Goal: Task Accomplishment & Management: Manage account settings

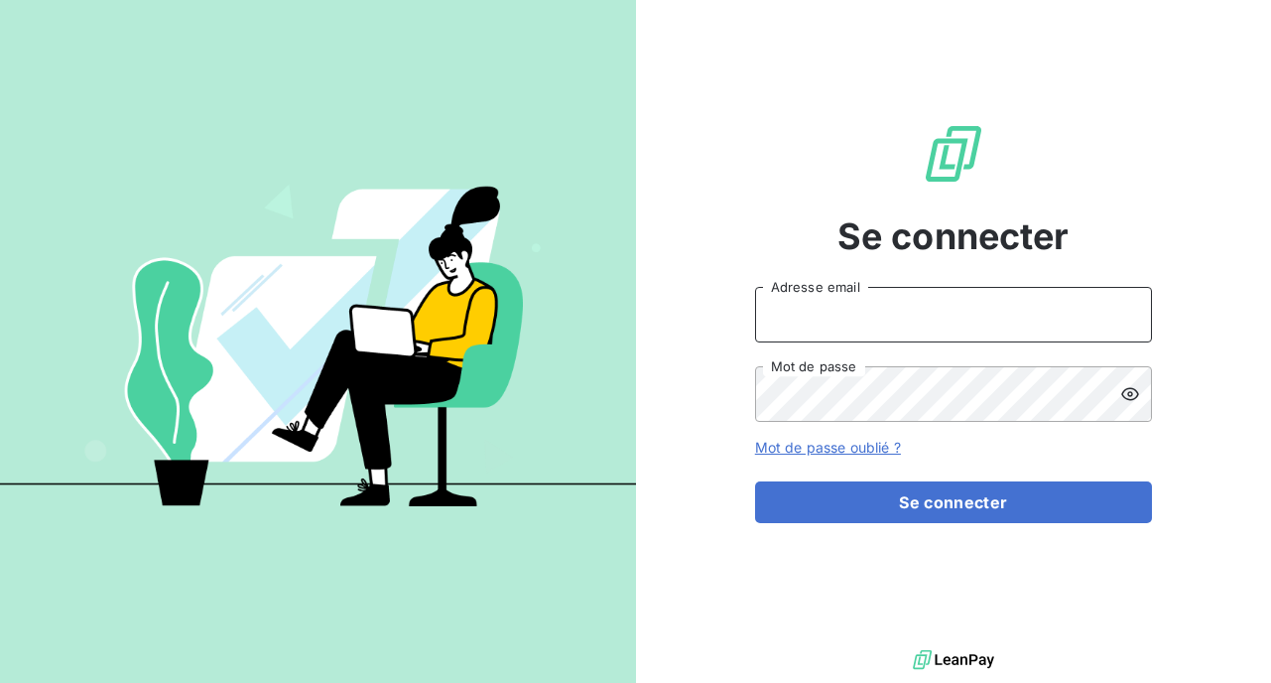
click at [832, 313] on input "Adresse email" at bounding box center [953, 315] width 397 height 56
type input "[EMAIL_ADDRESS][DOMAIN_NAME]"
click at [755, 481] on button "Se connecter" at bounding box center [953, 502] width 397 height 42
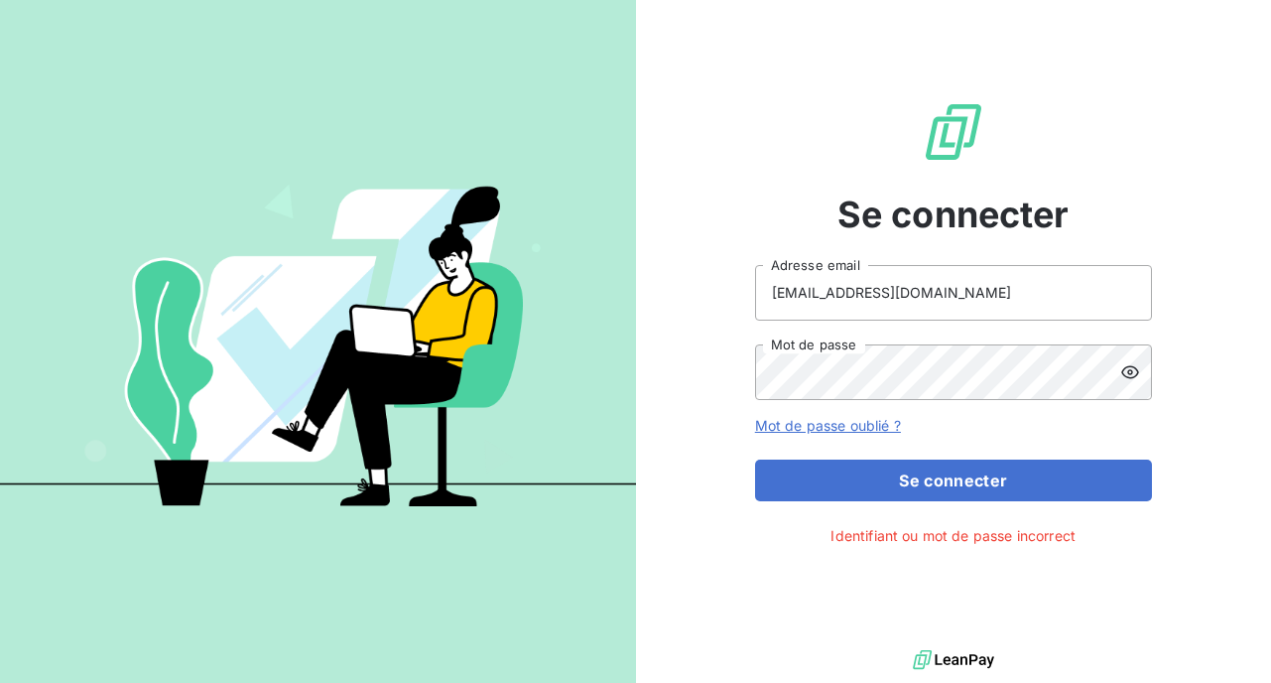
click at [852, 427] on link "Mot de passe oublié ?" at bounding box center [828, 425] width 146 height 17
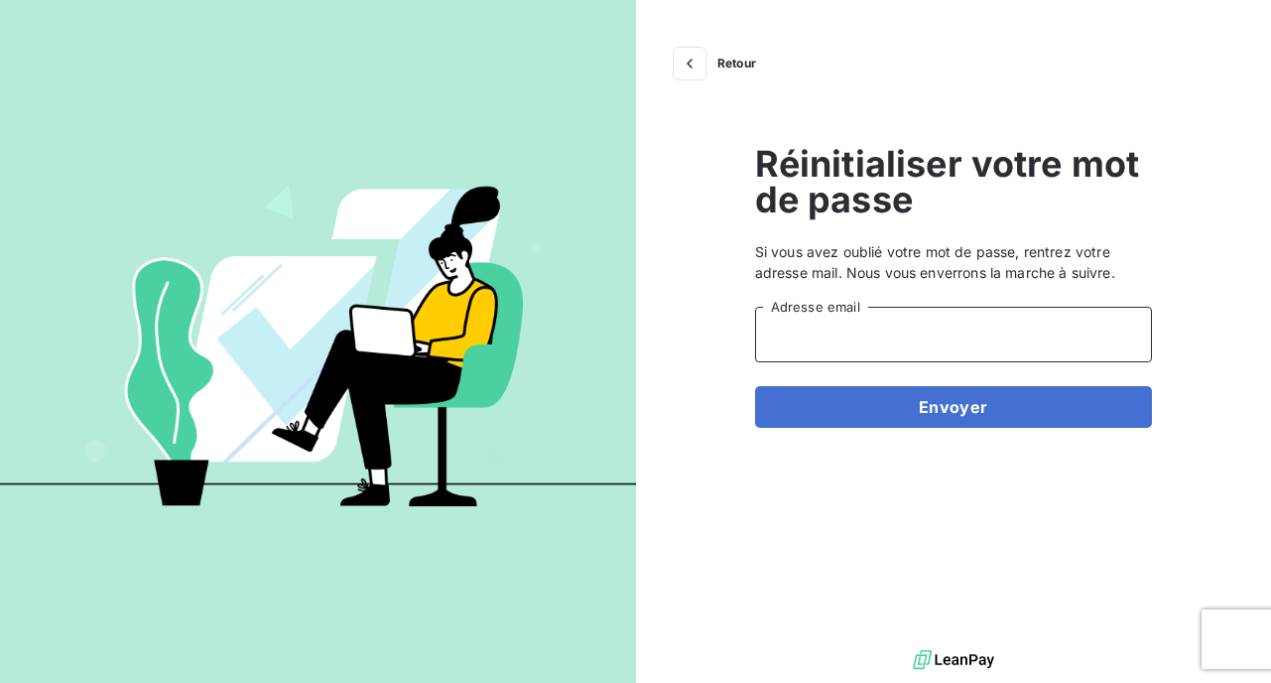
click at [887, 331] on input "Adresse email" at bounding box center [953, 335] width 397 height 56
type input "[EMAIL_ADDRESS][DOMAIN_NAME]"
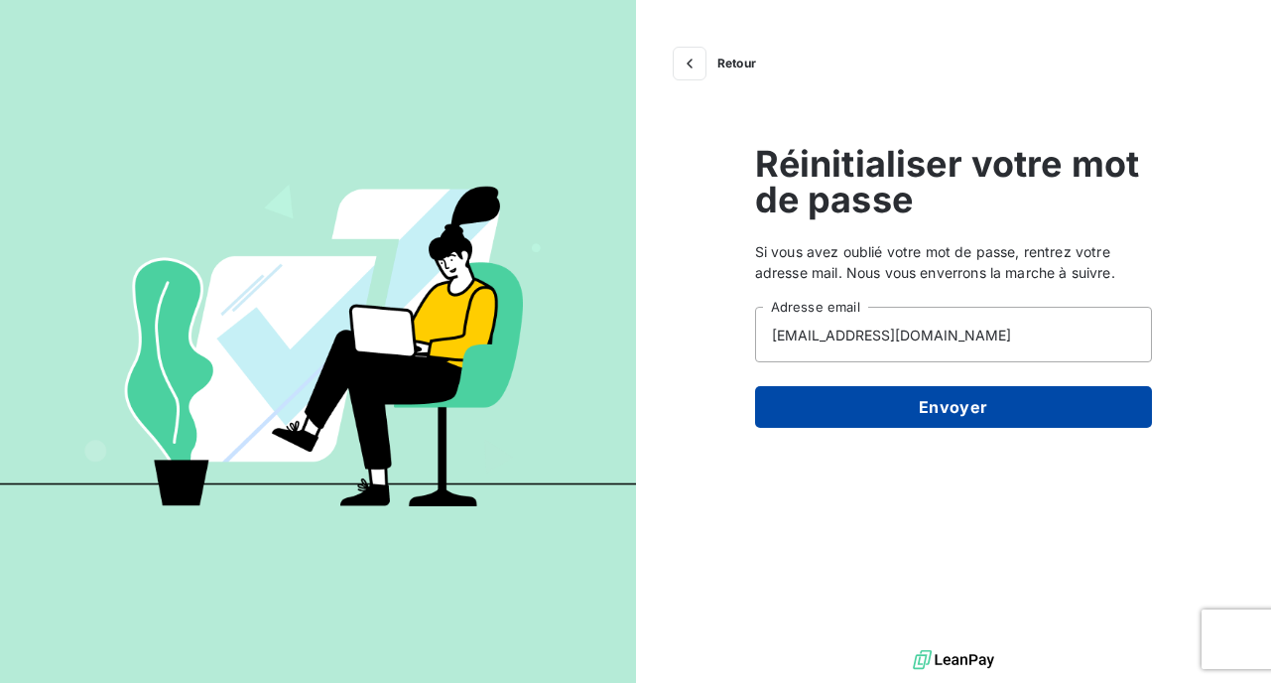
click at [921, 403] on button "Envoyer" at bounding box center [953, 407] width 397 height 42
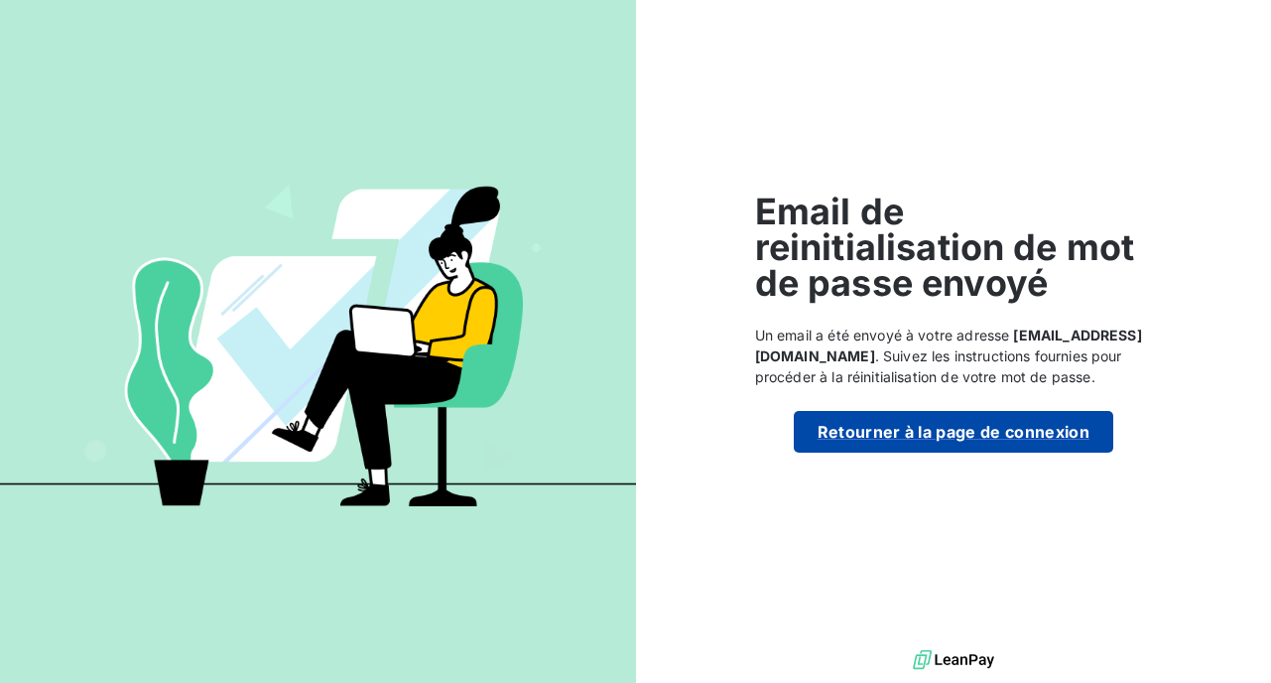
click at [957, 426] on button "Retourner à la page de connexion" at bounding box center [953, 432] width 319 height 42
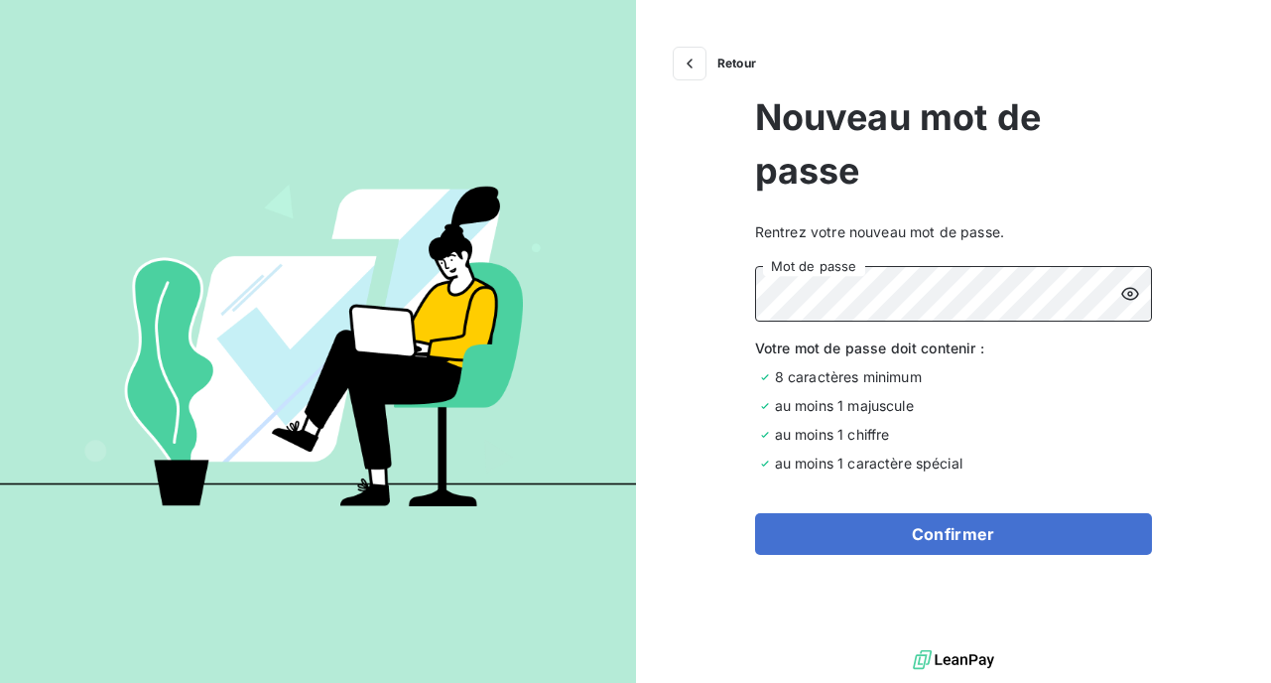
click at [755, 513] on button "Confirmer" at bounding box center [953, 534] width 397 height 42
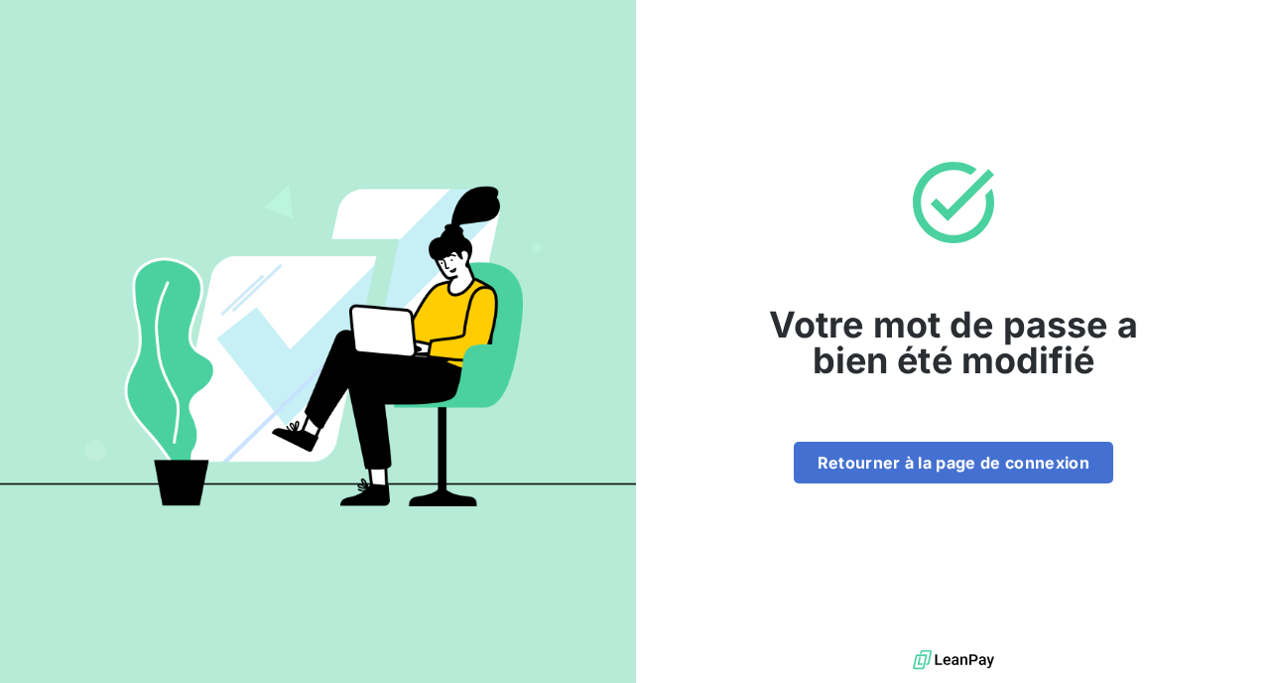
click at [966, 436] on div "Votre mot de passe a bien été modifié Retourner à la page de connexion" at bounding box center [953, 322] width 397 height 321
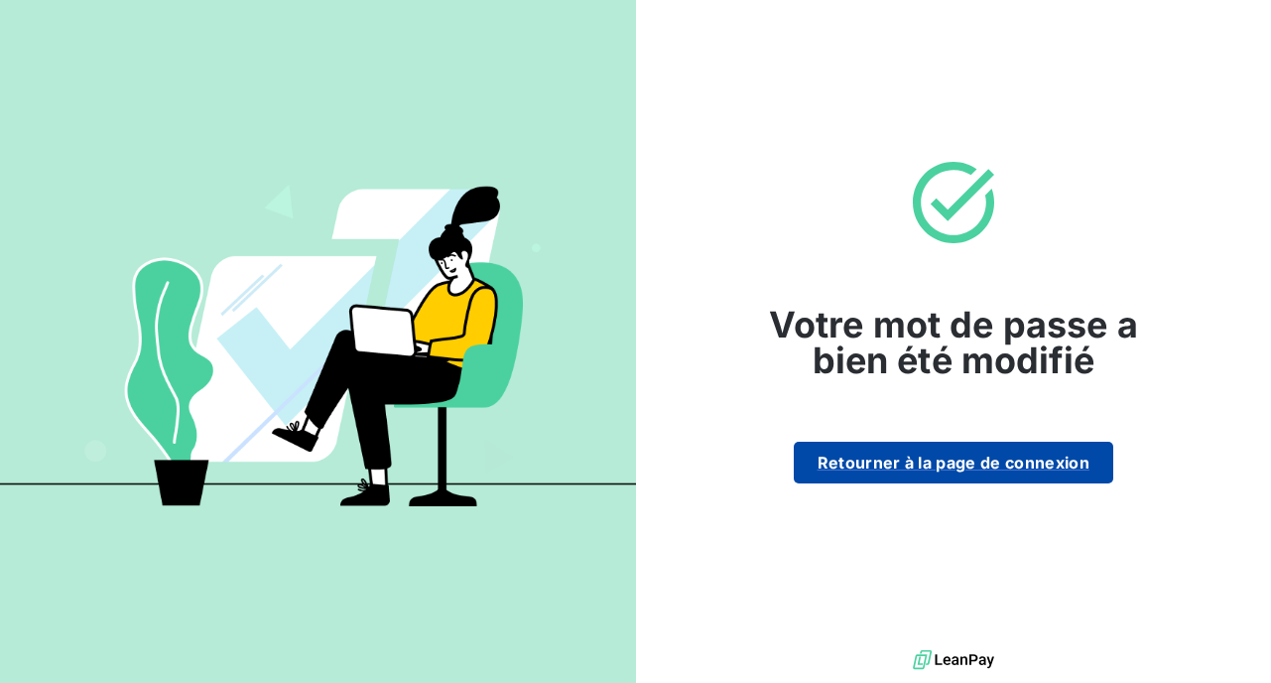
click at [962, 459] on button "Retourner à la page de connexion" at bounding box center [953, 463] width 319 height 42
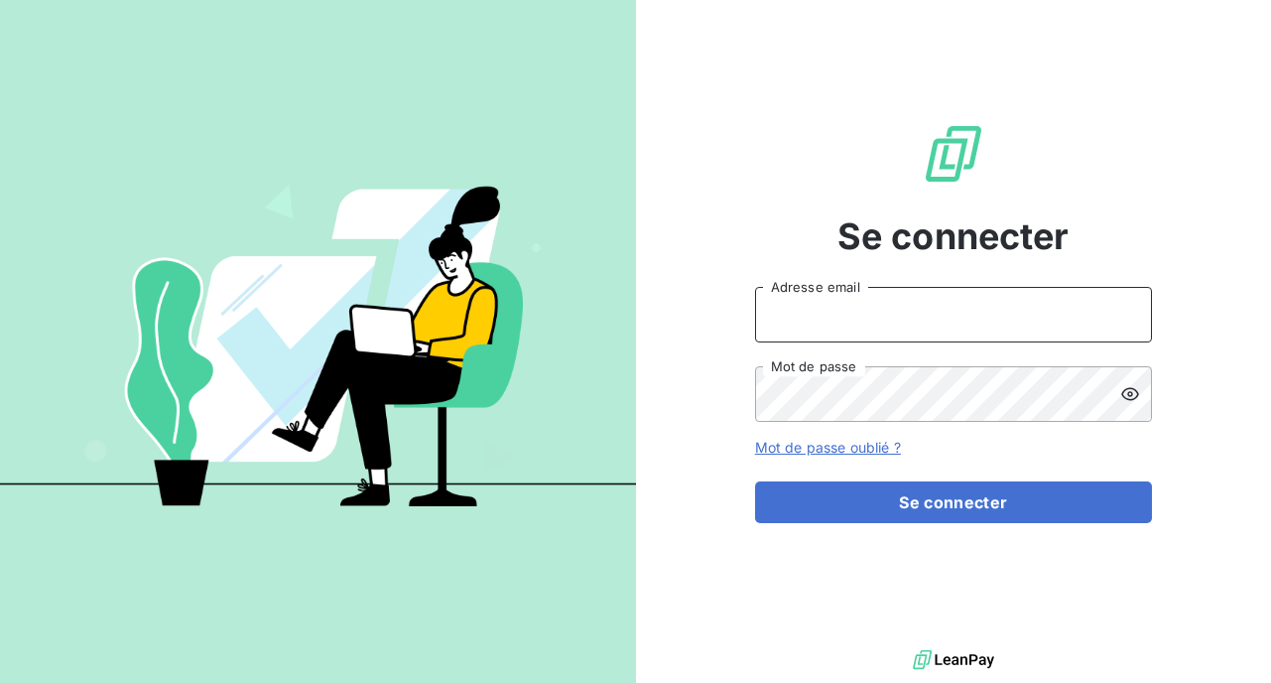
click at [800, 312] on input "Adresse email" at bounding box center [953, 315] width 397 height 56
type input "[EMAIL_ADDRESS][DOMAIN_NAME]"
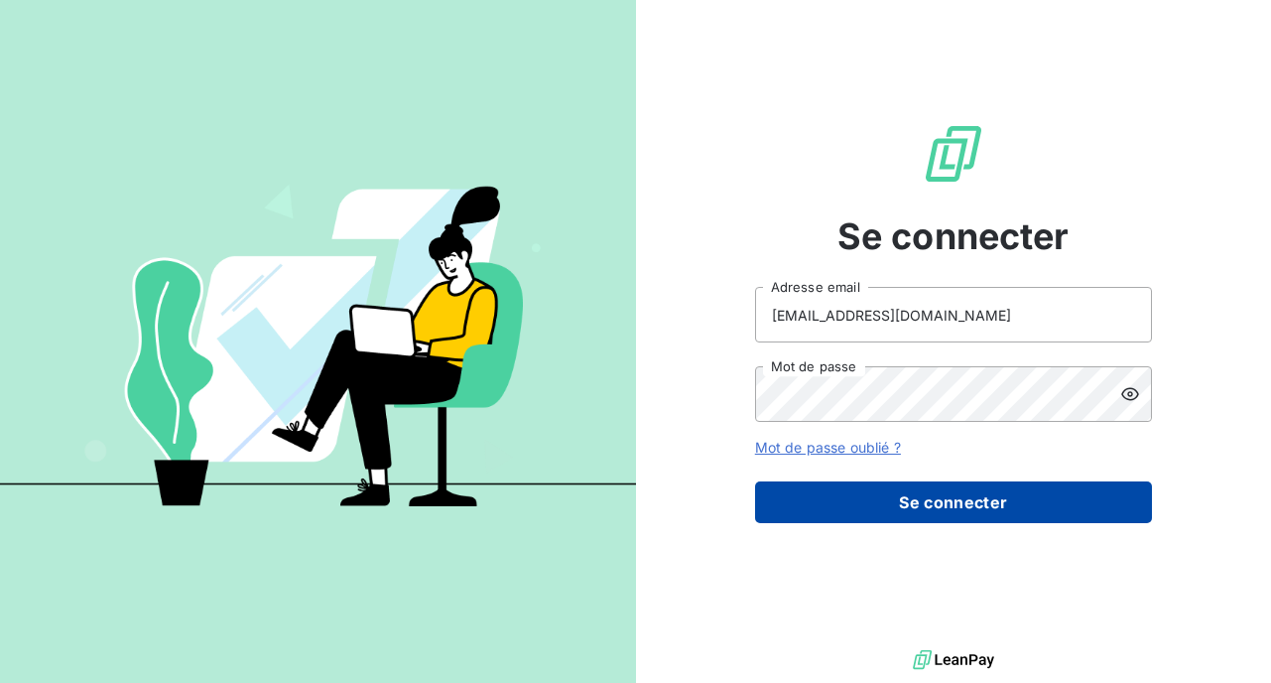
click at [977, 514] on button "Se connecter" at bounding box center [953, 502] width 397 height 42
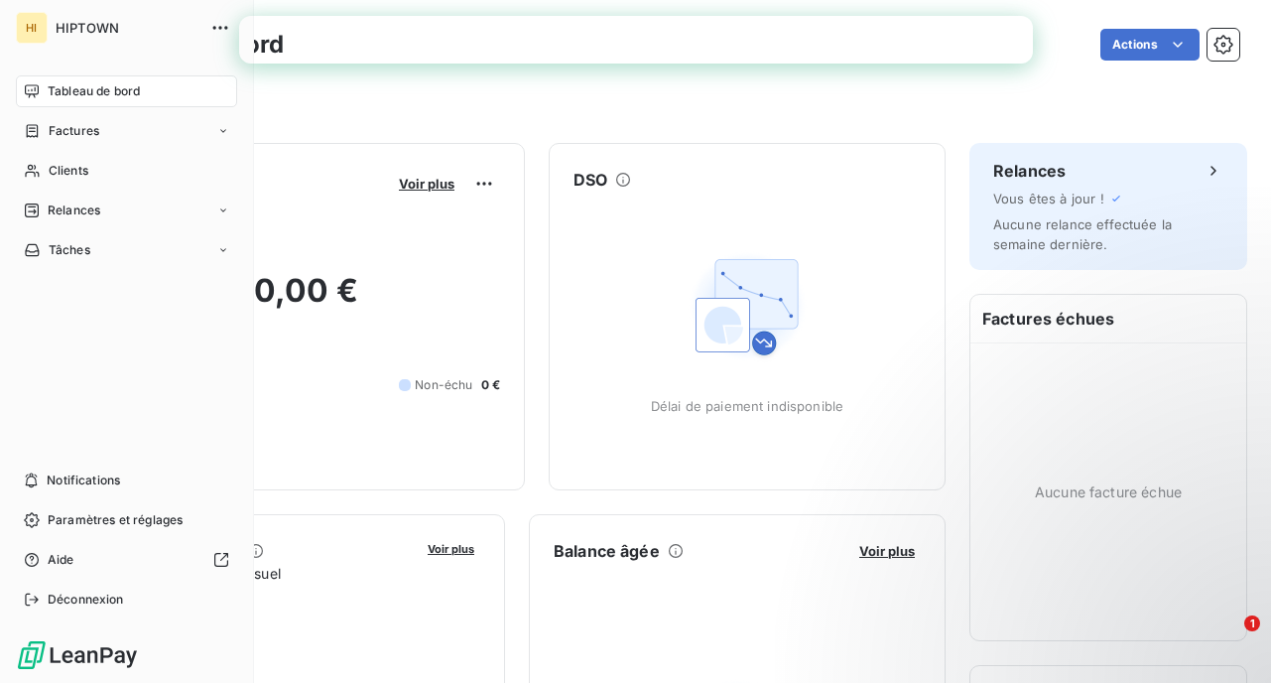
click at [72, 24] on span "HIPTOWN" at bounding box center [127, 28] width 143 height 16
click at [222, 25] on icon "button" at bounding box center [220, 28] width 20 height 20
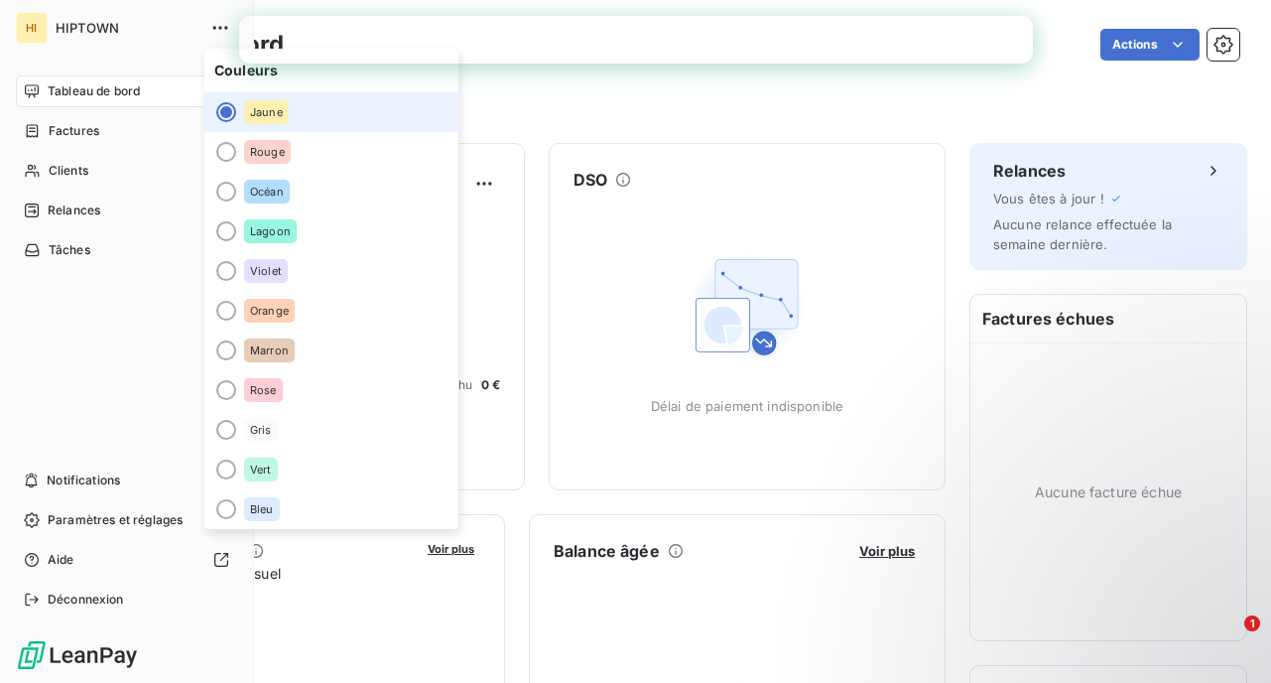
click at [155, 34] on span "HIPTOWN" at bounding box center [127, 28] width 143 height 16
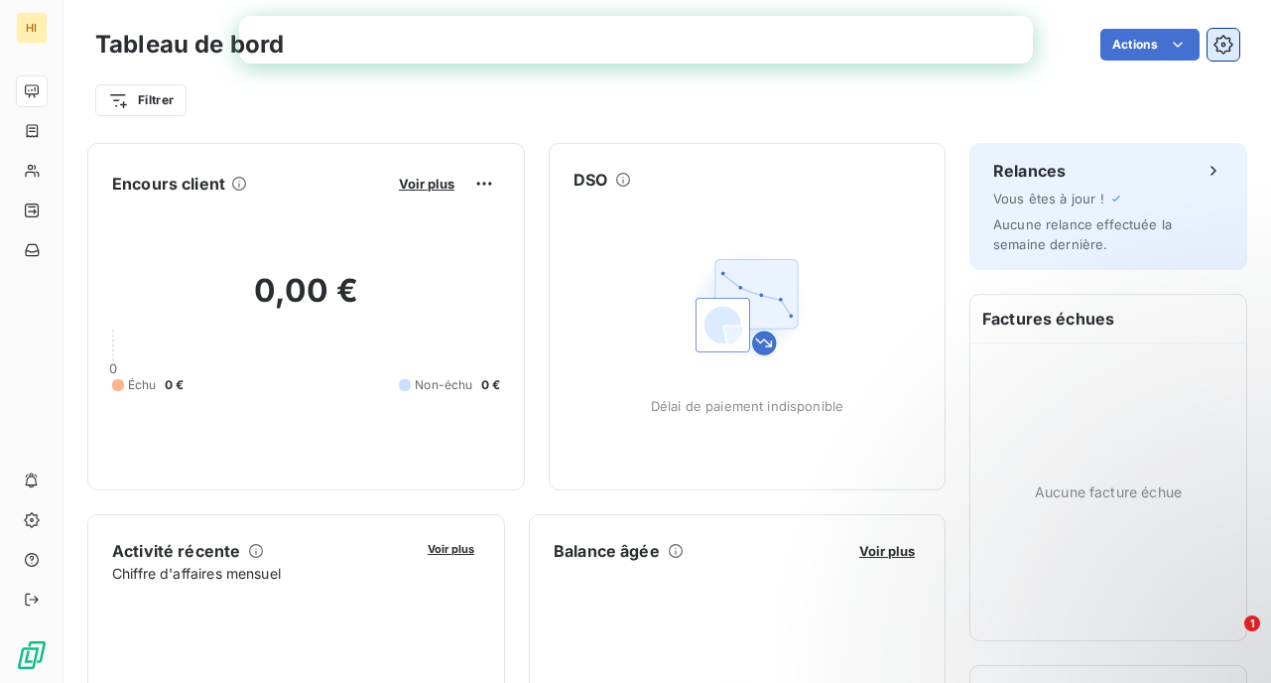
click at [1213, 43] on icon "button" at bounding box center [1223, 45] width 20 height 20
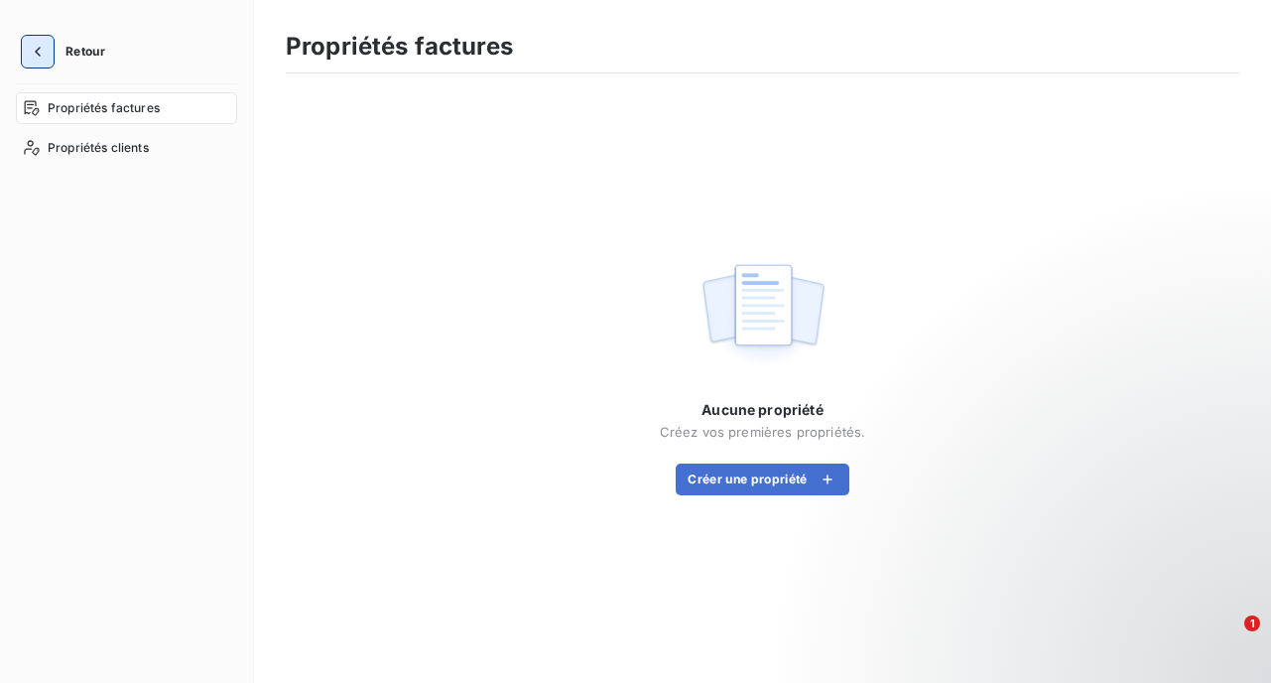
click at [41, 42] on icon "button" at bounding box center [38, 52] width 20 height 20
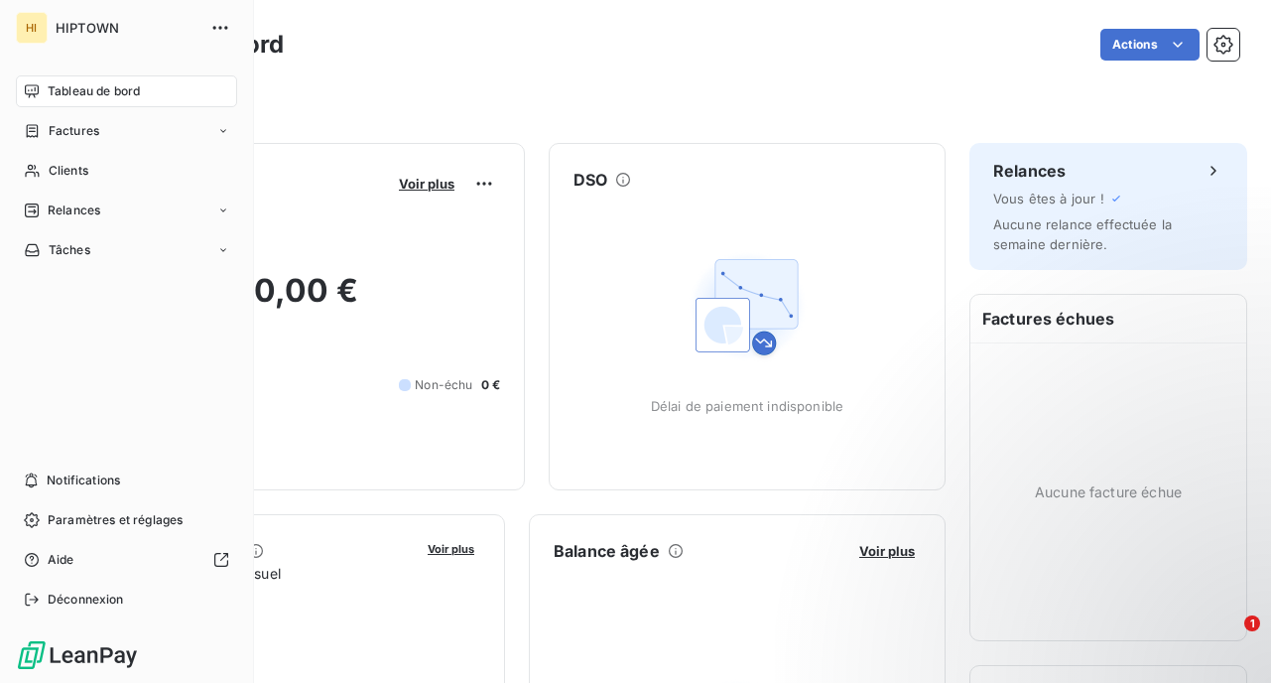
click at [95, 82] on span "Tableau de bord" at bounding box center [94, 91] width 92 height 18
click at [82, 31] on span "HIPTOWN" at bounding box center [127, 28] width 143 height 16
click at [33, 23] on div "HI" at bounding box center [32, 28] width 32 height 32
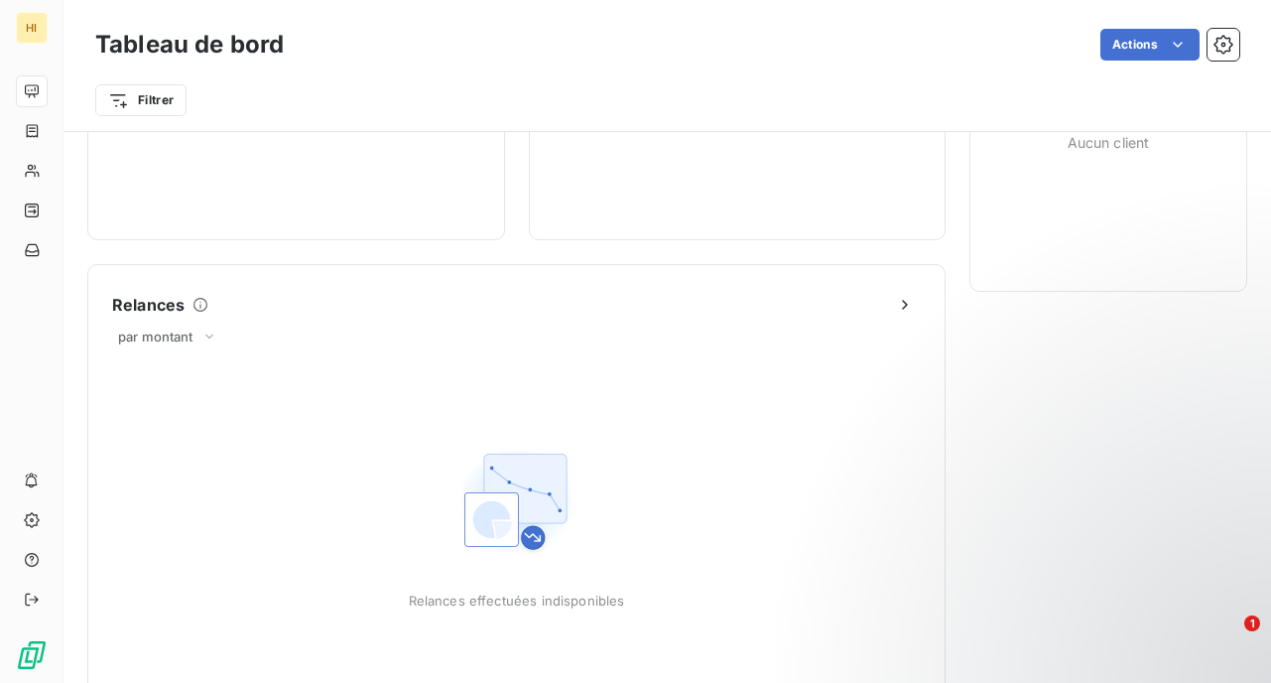
scroll to position [564, 0]
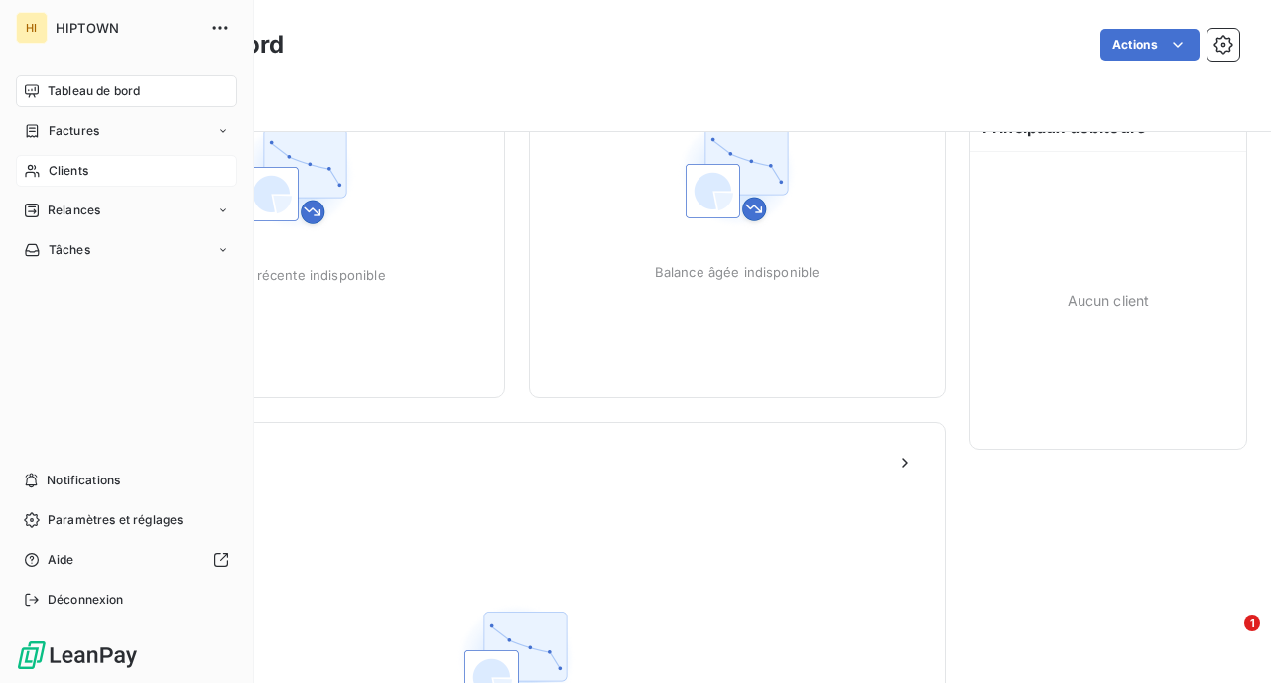
click at [86, 173] on span "Clients" at bounding box center [69, 171] width 40 height 18
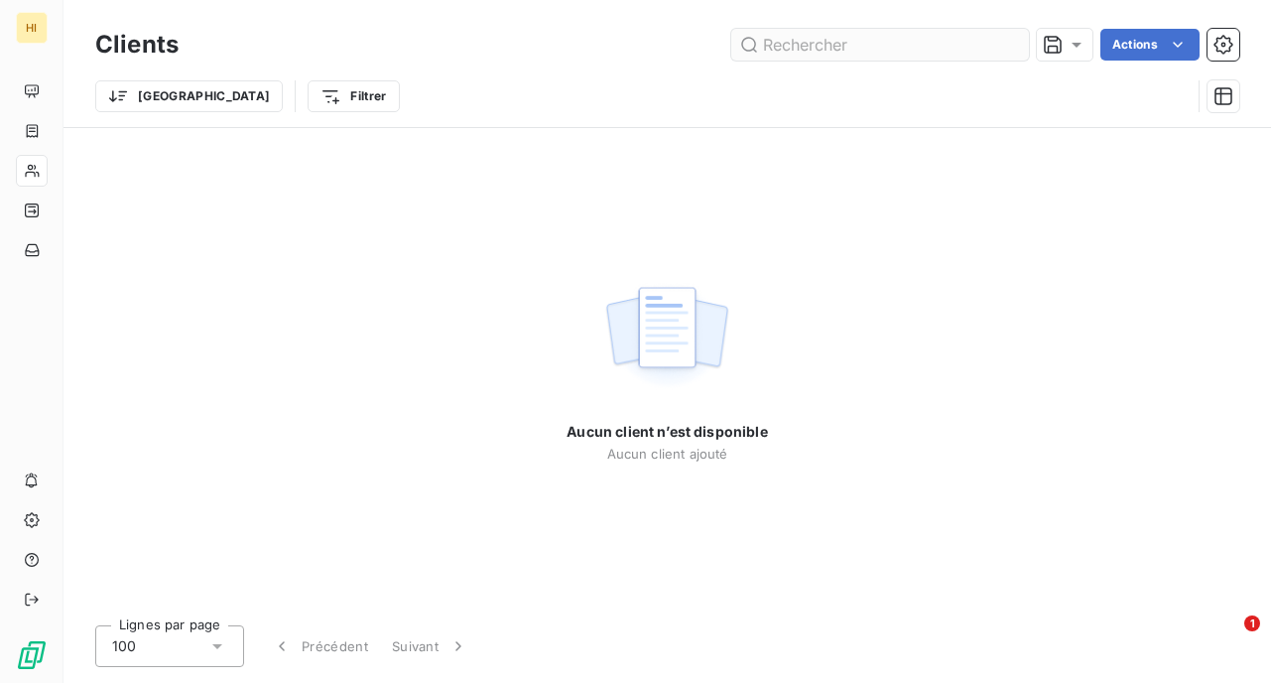
click at [809, 48] on input "text" at bounding box center [880, 45] width 298 height 32
type input "silis"
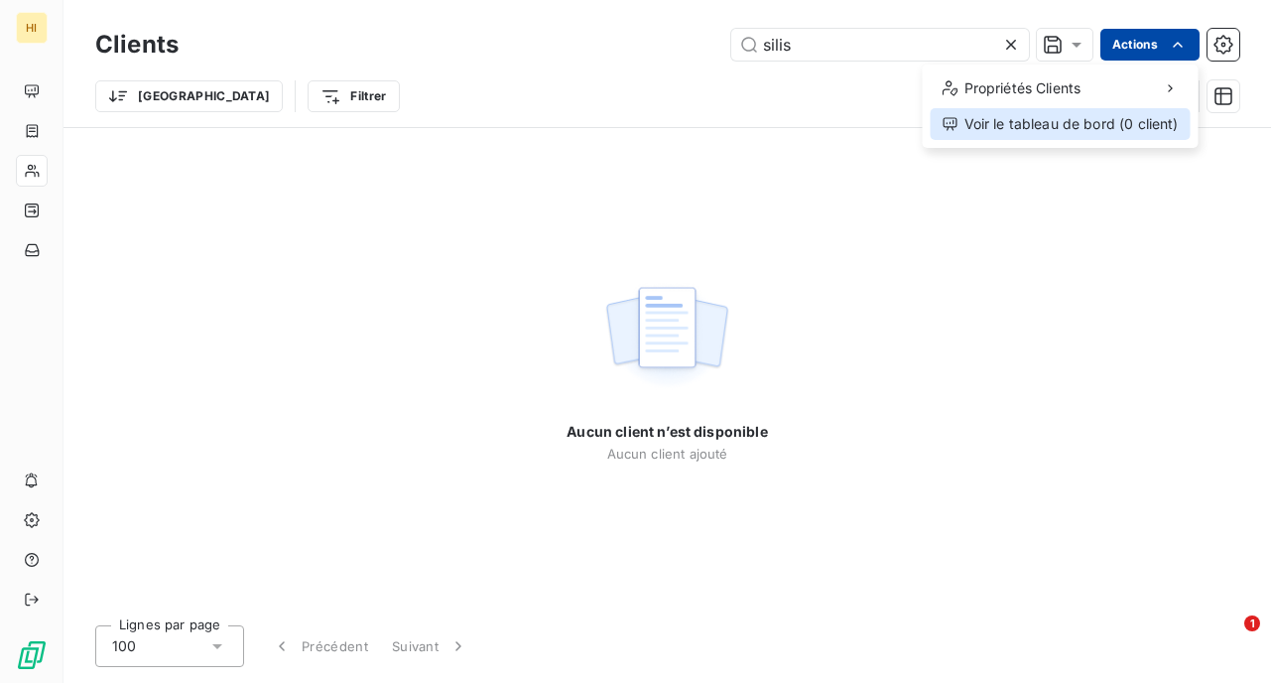
click at [1087, 124] on div "Voir le tableau de bord (0 client)" at bounding box center [1061, 124] width 260 height 32
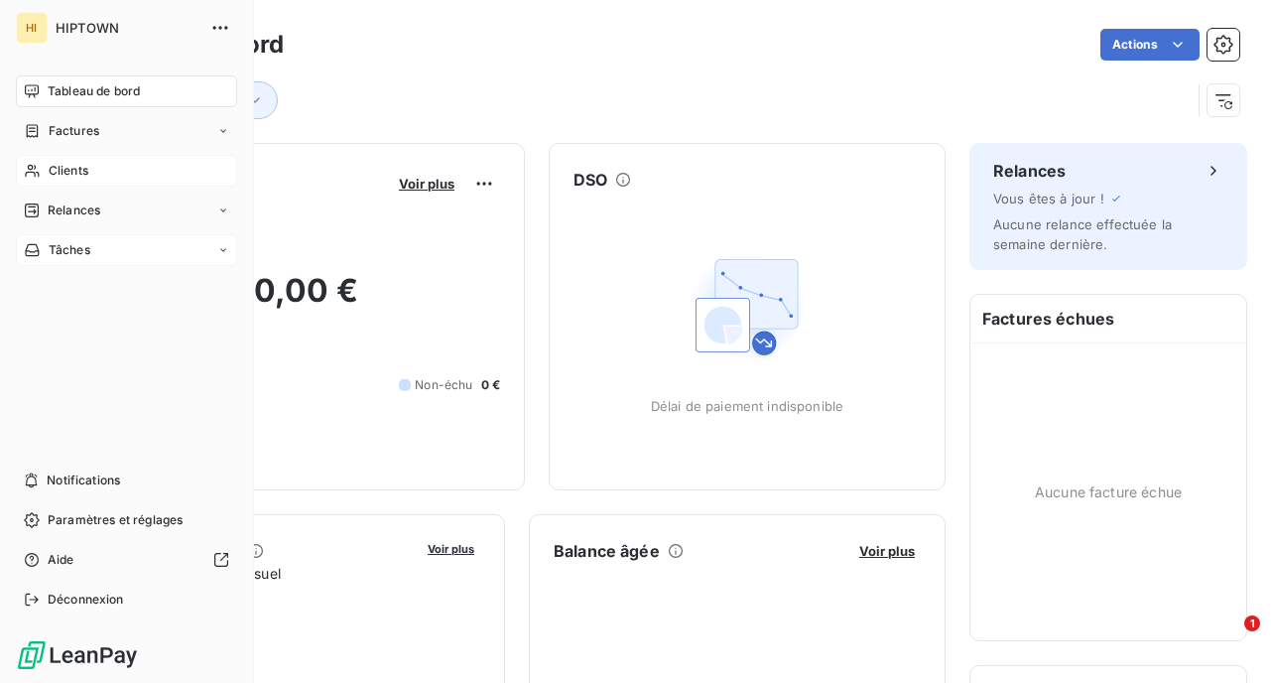
click at [116, 246] on div "Tâches" at bounding box center [126, 250] width 221 height 32
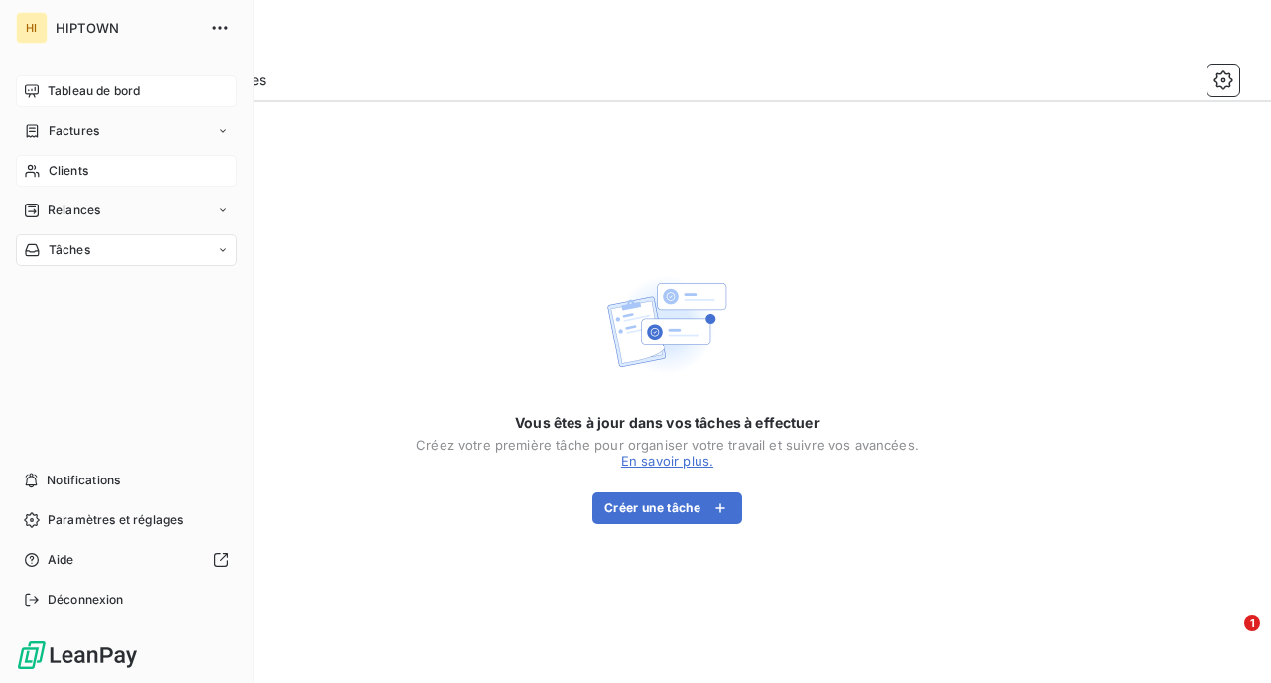
click at [90, 96] on span "Tableau de bord" at bounding box center [94, 91] width 92 height 18
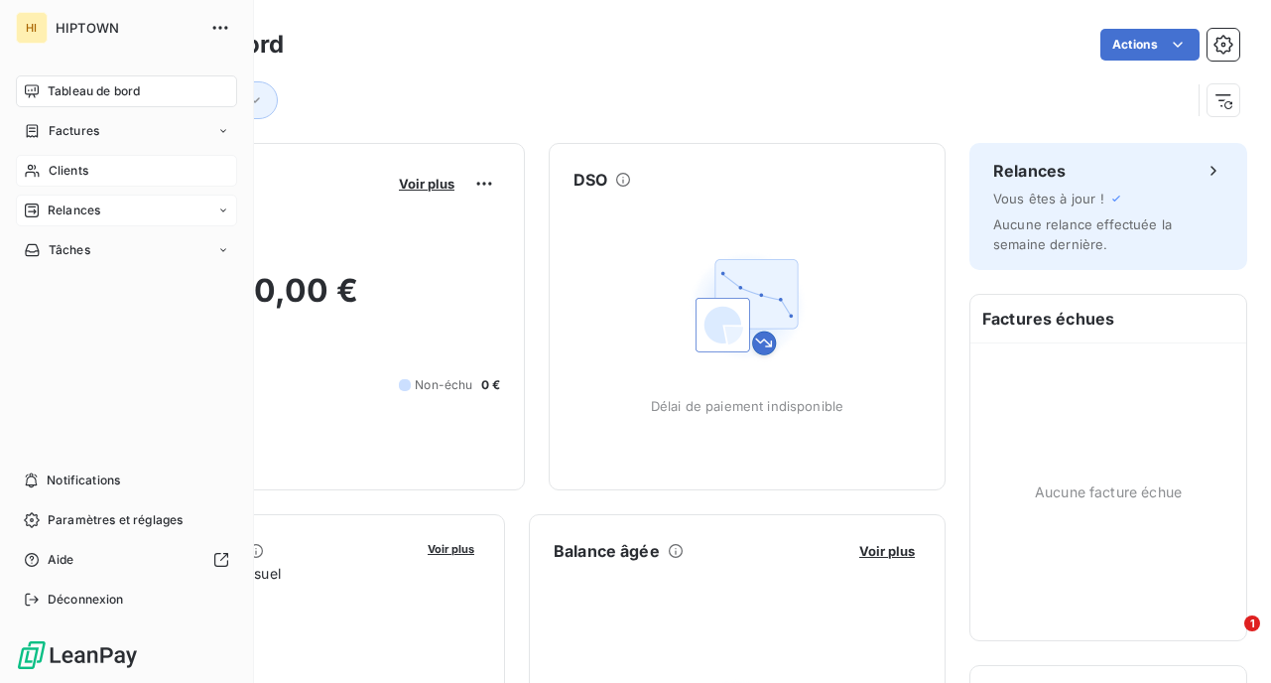
click at [223, 209] on icon at bounding box center [223, 210] width 12 height 12
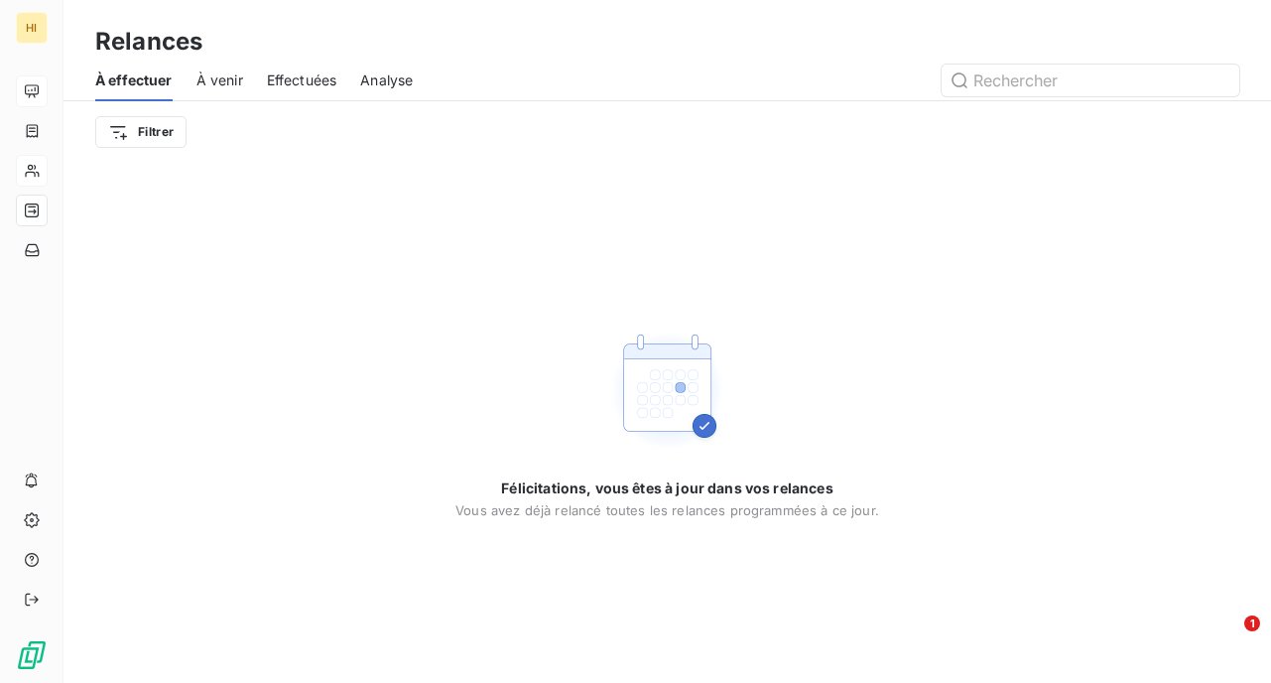
click at [196, 86] on span "À venir" at bounding box center [219, 80] width 47 height 20
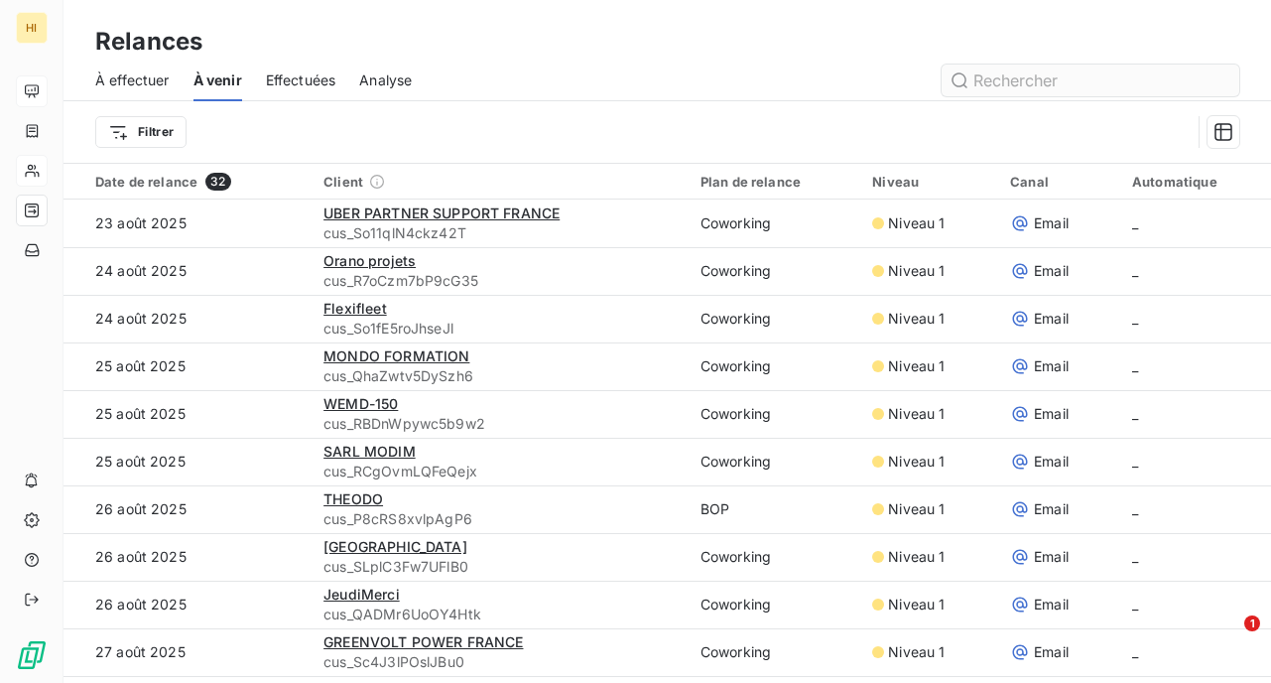
click at [989, 79] on input "text" at bounding box center [1091, 80] width 298 height 32
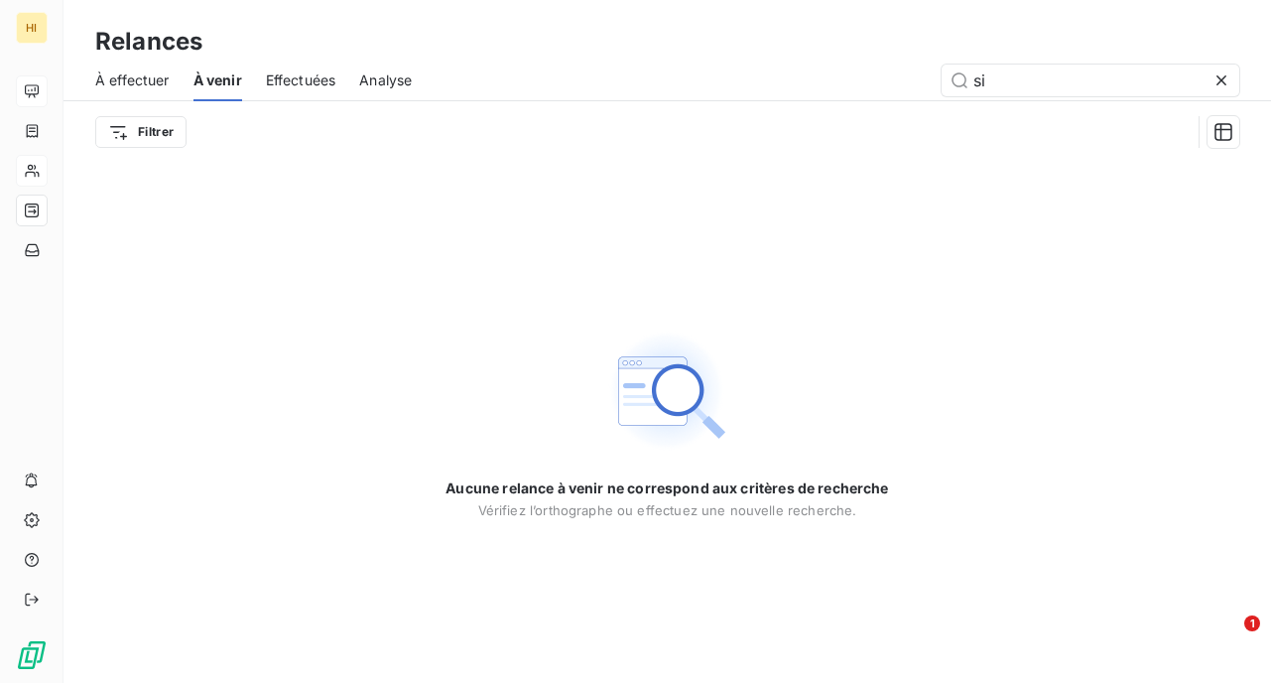
type input "s"
type input "f"
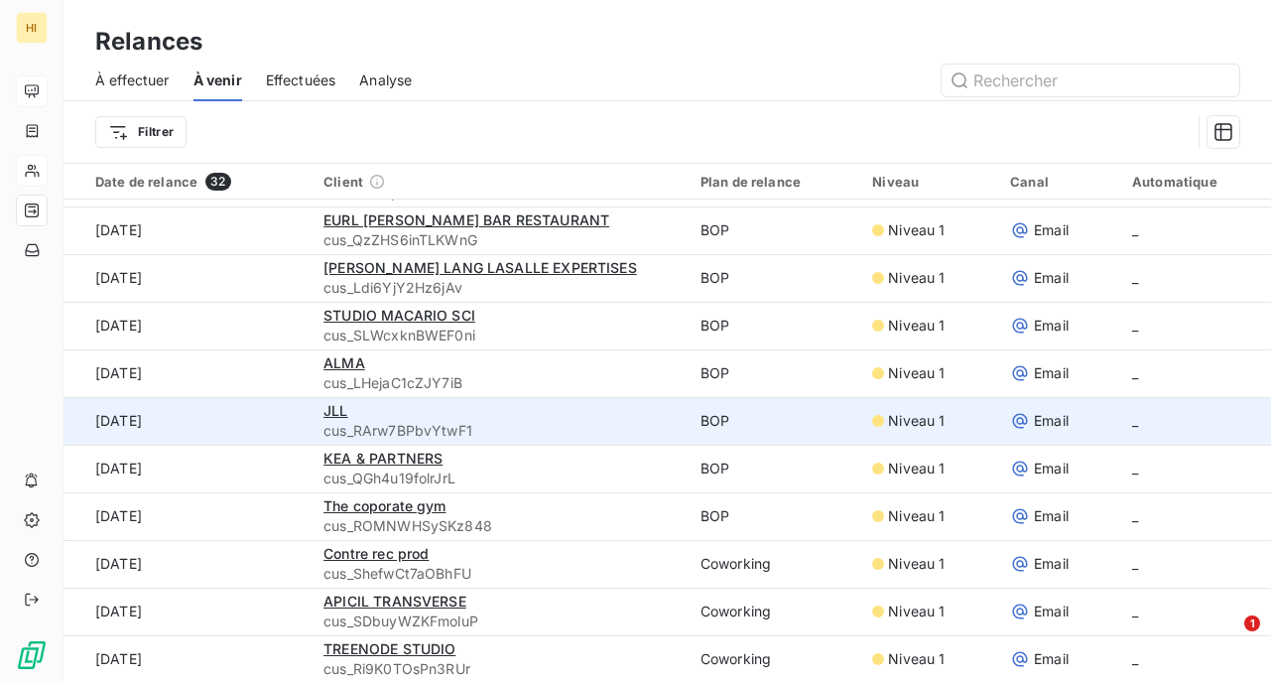
scroll to position [1041, 0]
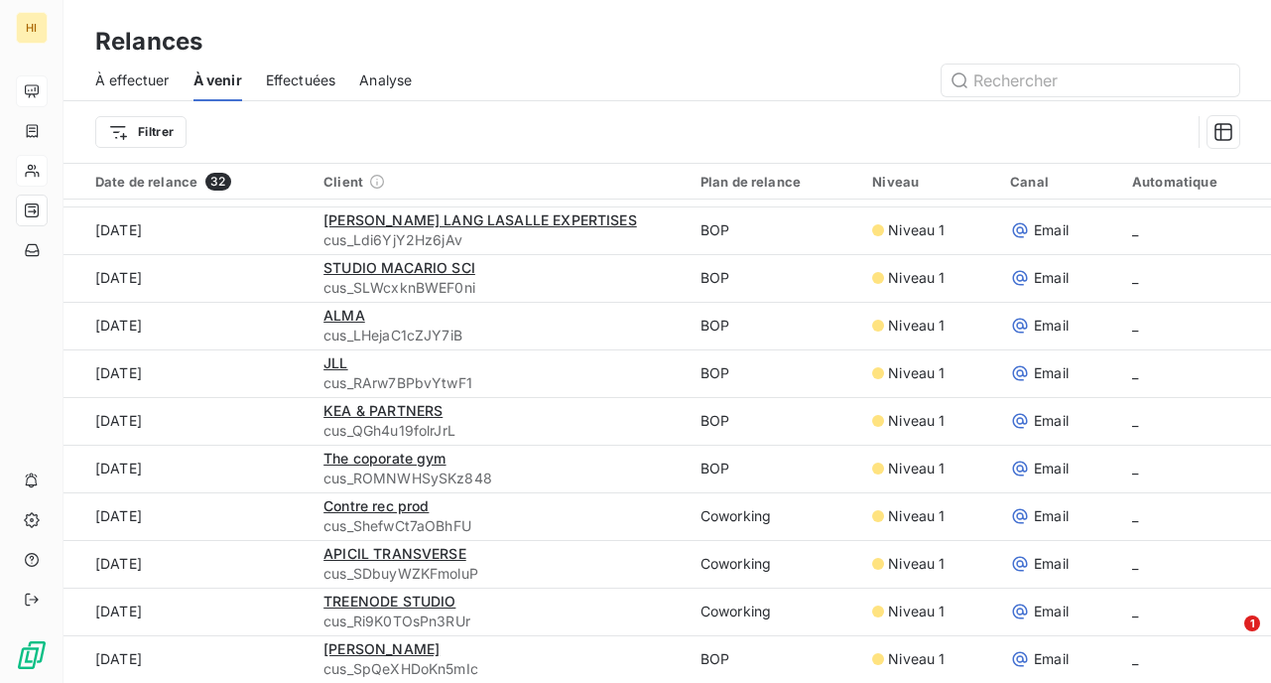
click at [328, 79] on span "Effectuées" at bounding box center [301, 80] width 70 height 20
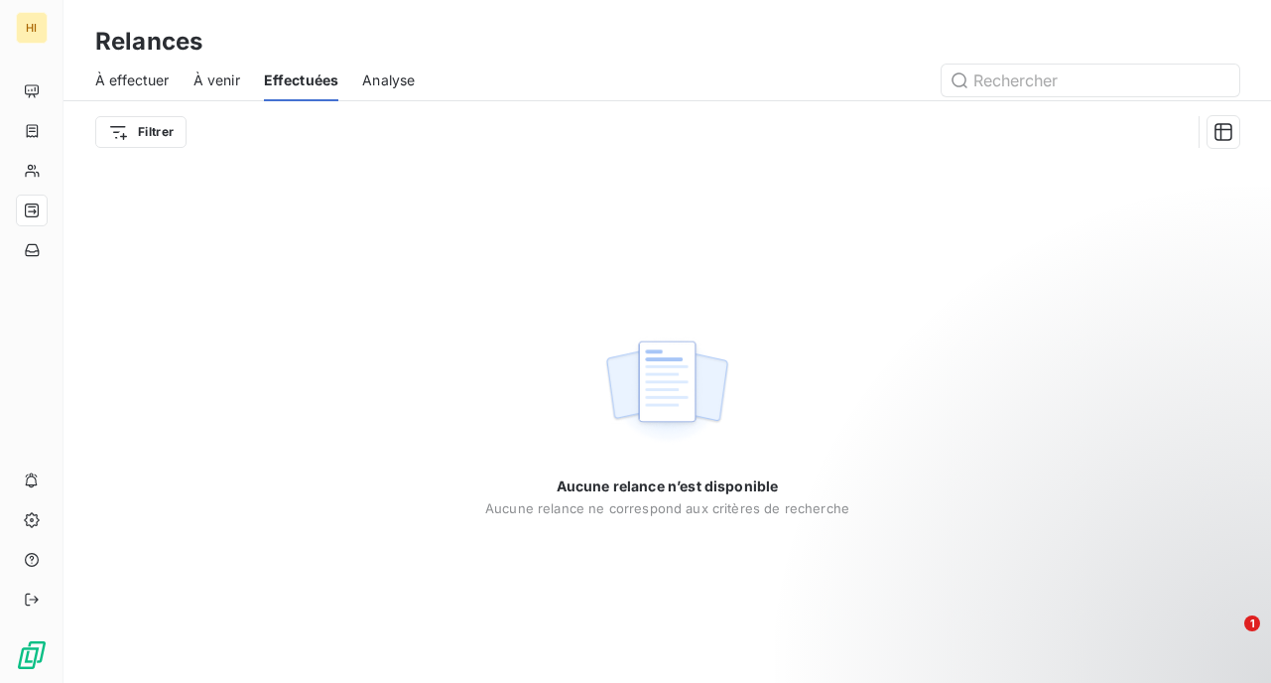
click at [204, 81] on span "À venir" at bounding box center [216, 80] width 47 height 20
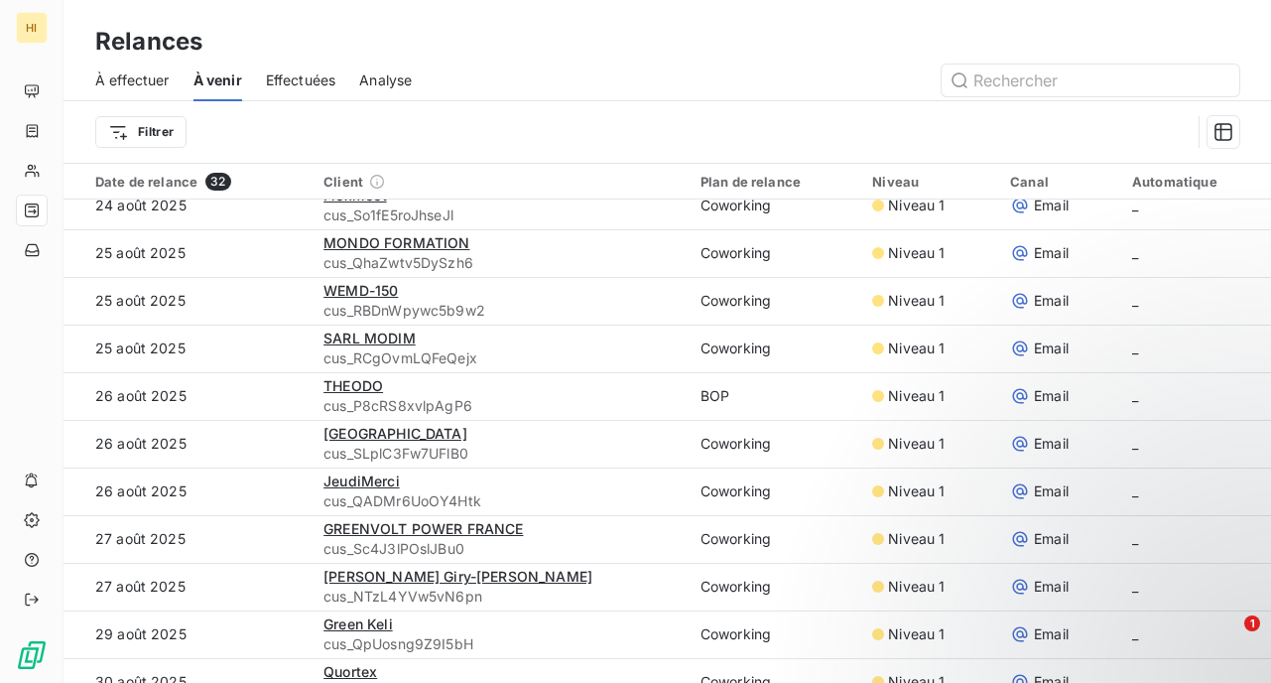
scroll to position [1041, 0]
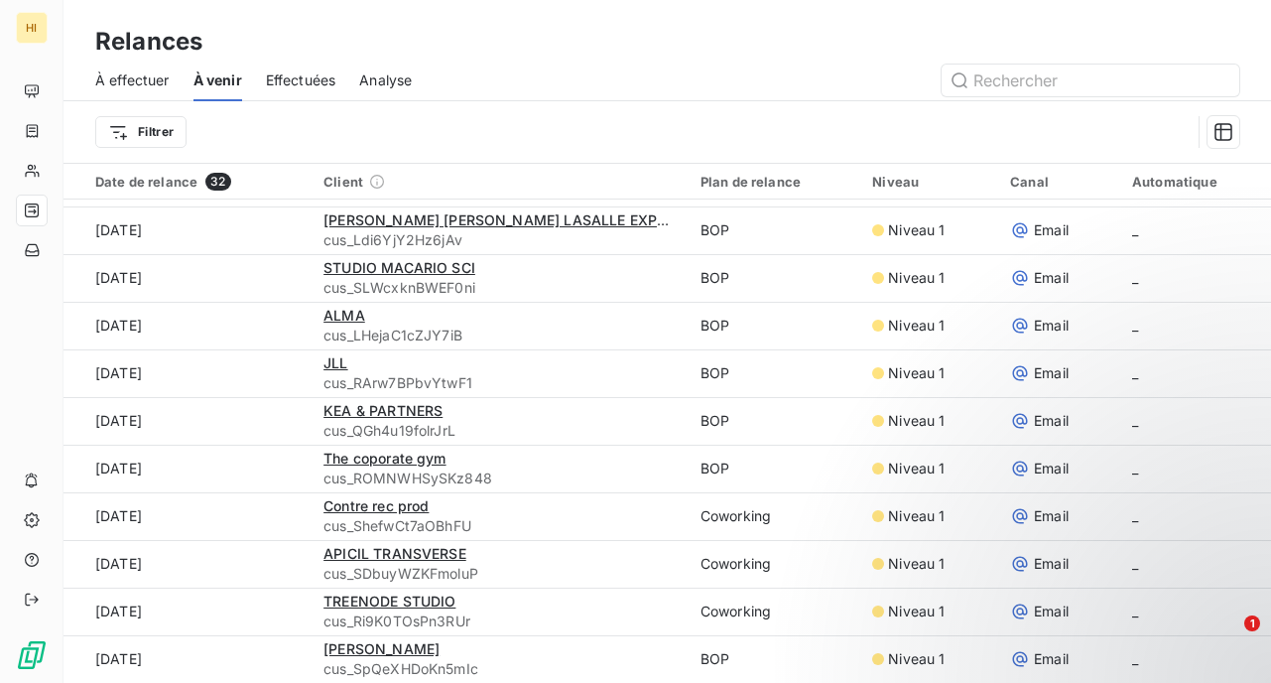
click at [321, 77] on span "Effectuées" at bounding box center [301, 80] width 70 height 20
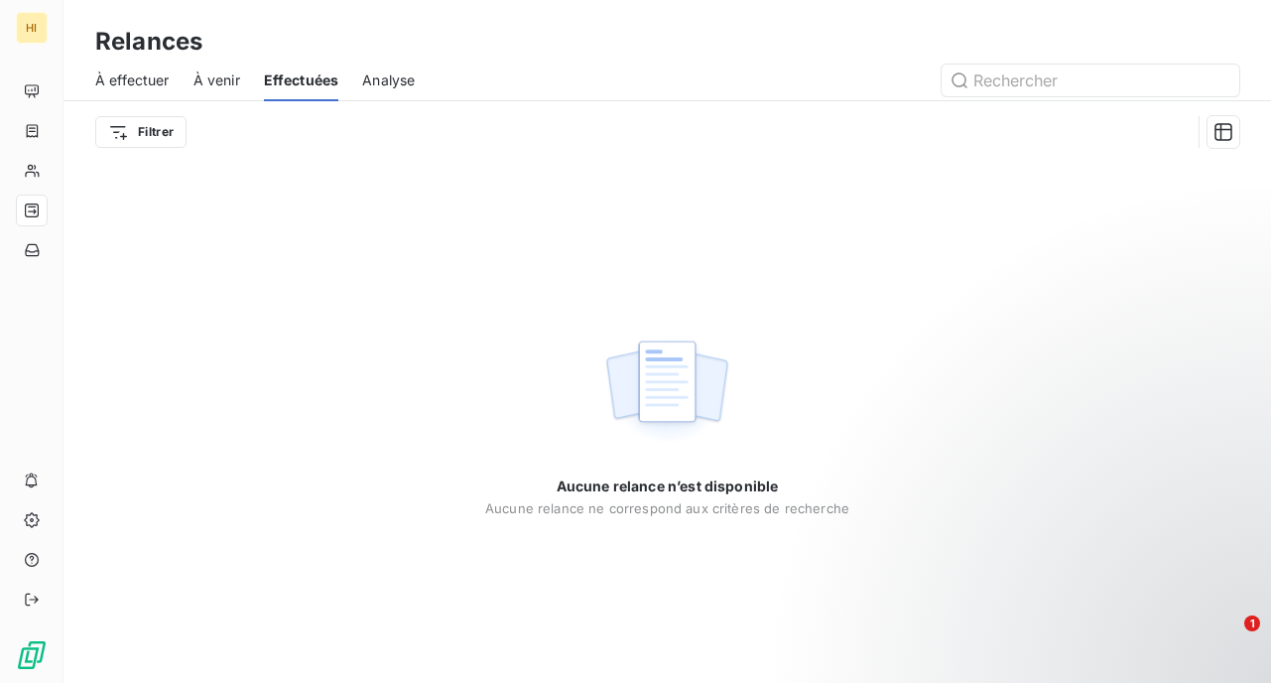
click at [389, 78] on span "Analyse" at bounding box center [388, 80] width 53 height 20
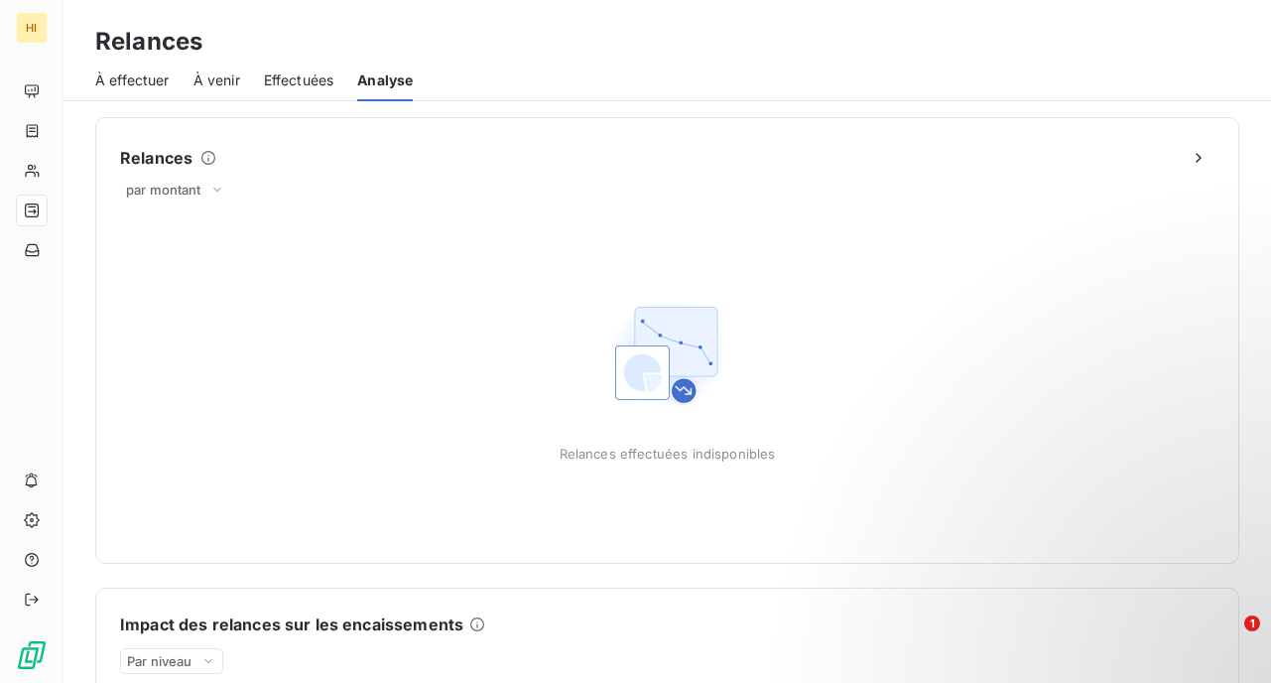
click at [134, 86] on span "À effectuer" at bounding box center [132, 80] width 74 height 20
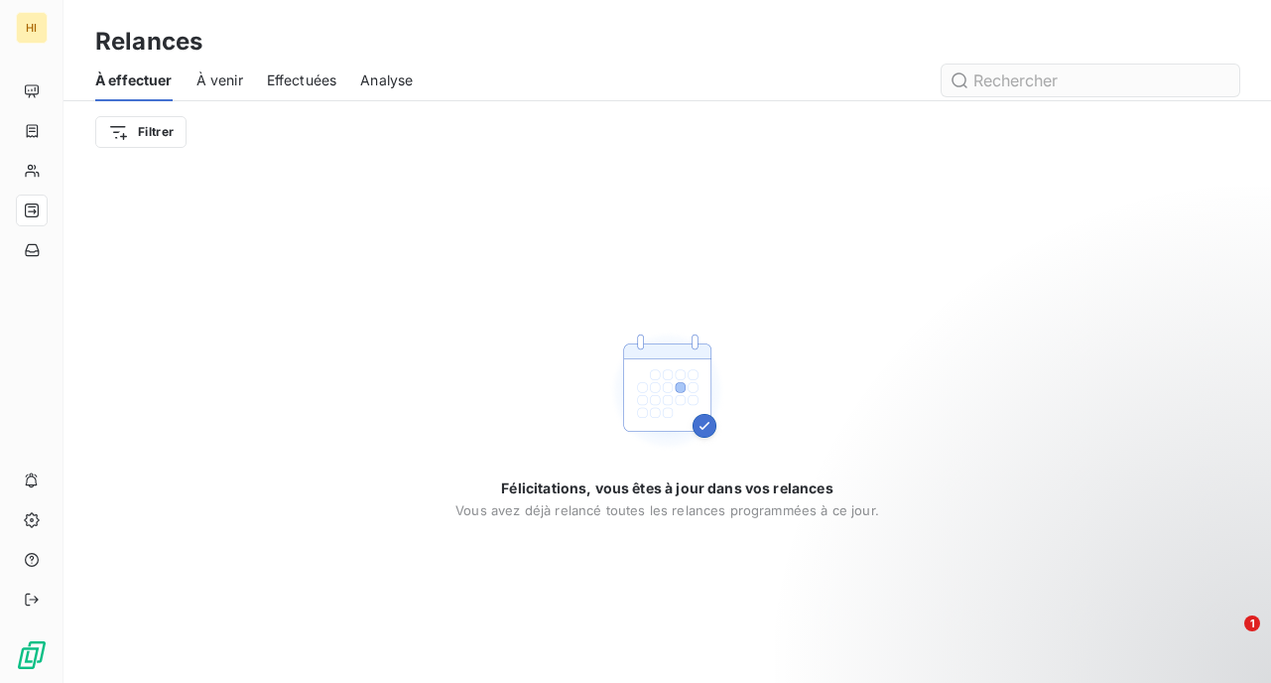
click at [1046, 78] on input "text" at bounding box center [1091, 80] width 298 height 32
type input "fleuron"
click at [470, 56] on div "Relances" at bounding box center [666, 42] width 1207 height 36
click at [1228, 76] on icon at bounding box center [1221, 80] width 20 height 20
